Goal: Task Accomplishment & Management: Manage account settings

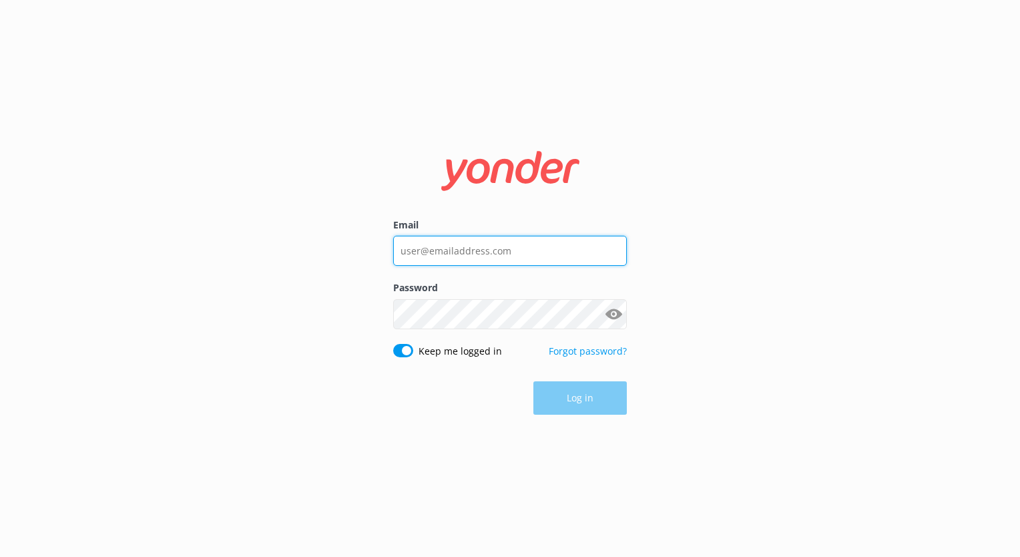
type input "[EMAIL_ADDRESS][DOMAIN_NAME]"
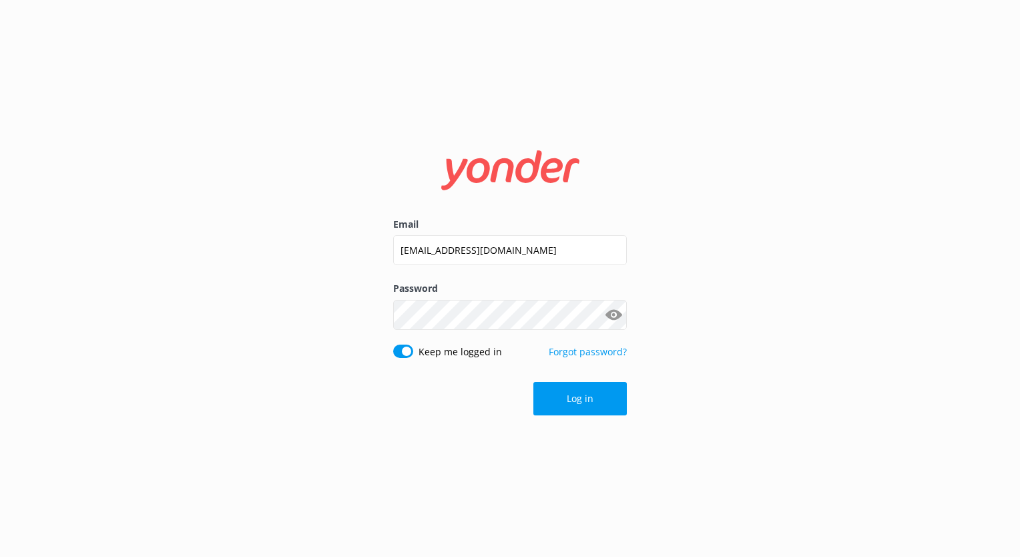
click at [573, 401] on div "Log in" at bounding box center [510, 398] width 234 height 33
click at [600, 398] on button "Log in" at bounding box center [580, 398] width 93 height 33
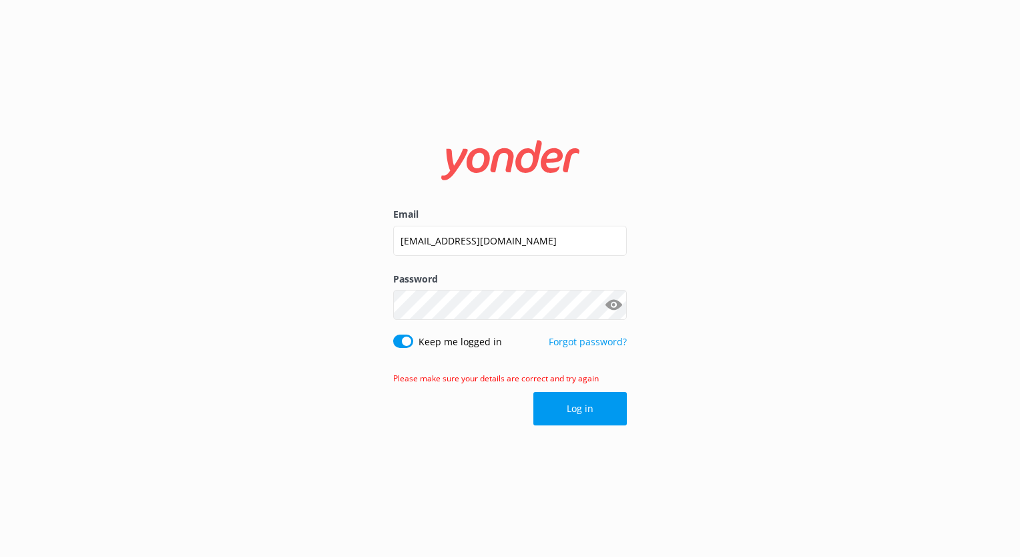
click at [797, 176] on div "Email [EMAIL_ADDRESS][DOMAIN_NAME] Password Show password Keep me logged in For…" at bounding box center [510, 278] width 1020 height 557
click at [612, 308] on button "Show password" at bounding box center [613, 305] width 27 height 27
click at [580, 410] on button "Log in" at bounding box center [580, 408] width 93 height 33
click at [470, 298] on input "Tikis@2025!" at bounding box center [510, 305] width 234 height 30
click at [553, 238] on input "[EMAIL_ADDRESS][DOMAIN_NAME]" at bounding box center [510, 241] width 234 height 30
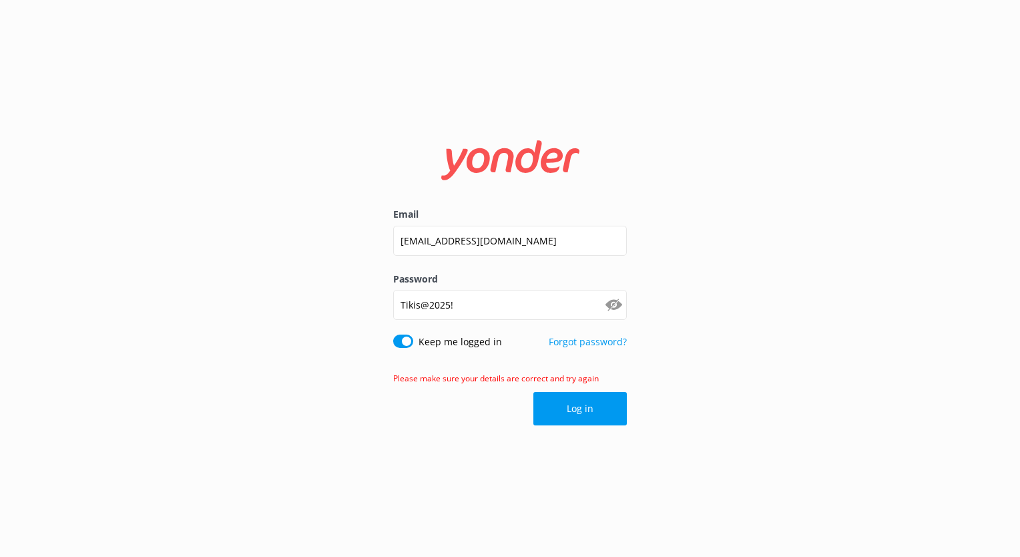
click at [366, 175] on div "Email [EMAIL_ADDRESS][DOMAIN_NAME] Password [SECURITY_DATA] Show password Keep …" at bounding box center [510, 278] width 1020 height 557
click at [564, 236] on input "[EMAIL_ADDRESS][DOMAIN_NAME]" at bounding box center [510, 241] width 234 height 30
click at [278, 266] on div "Email [EMAIL_ADDRESS][DOMAIN_NAME] Password [SECURITY_DATA] Show password Keep …" at bounding box center [510, 278] width 1020 height 557
click at [548, 242] on input "[EMAIL_ADDRESS][DOMAIN_NAME]" at bounding box center [510, 241] width 234 height 30
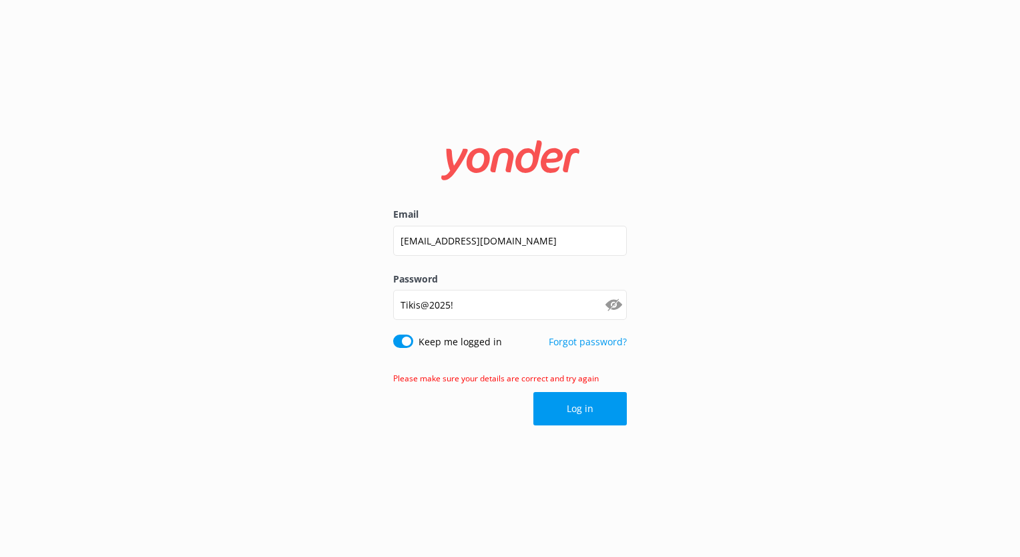
click at [828, 138] on div "Email [EMAIL_ADDRESS][DOMAIN_NAME] Password [SECURITY_DATA] Show password Keep …" at bounding box center [510, 278] width 1020 height 557
click at [564, 248] on input "[EMAIL_ADDRESS][DOMAIN_NAME]" at bounding box center [510, 241] width 234 height 30
drag, startPoint x: 564, startPoint y: 248, endPoint x: 433, endPoint y: 244, distance: 131.6
click at [433, 244] on input "[EMAIL_ADDRESS][DOMAIN_NAME]" at bounding box center [510, 241] width 234 height 30
click at [574, 85] on div "Email [EMAIL_ADDRESS][DOMAIN_NAME] Password [SECURITY_DATA] Show password Keep …" at bounding box center [510, 278] width 1020 height 557
